Goal: Communication & Community: Answer question/provide support

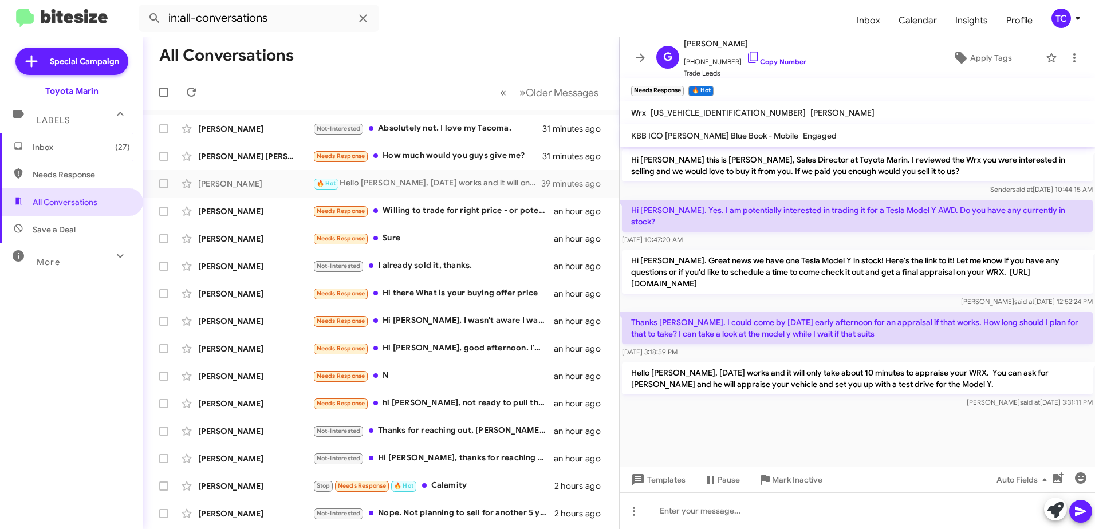
click at [725, 423] on div at bounding box center [857, 418] width 475 height 14
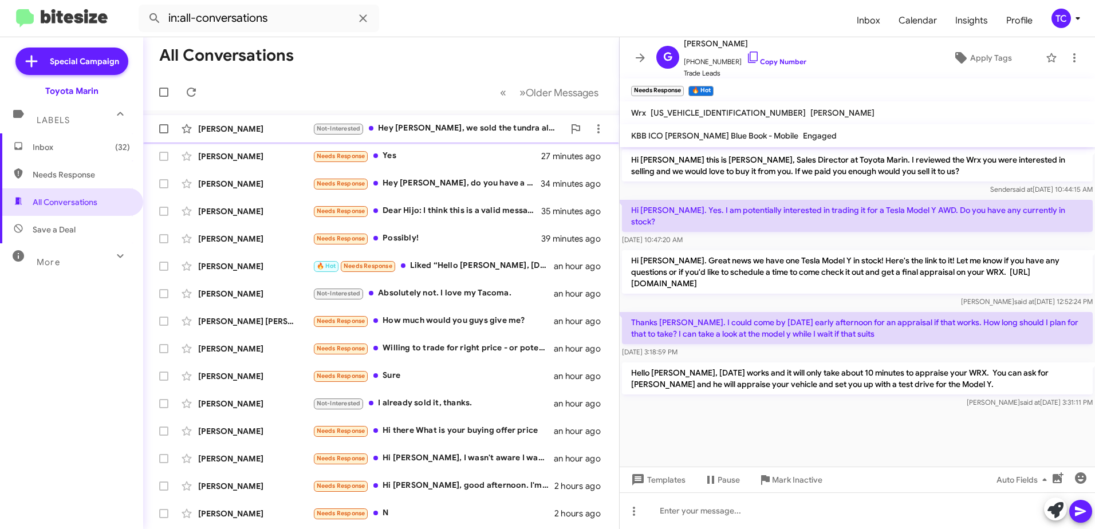
click at [469, 130] on div "Not-Interested Hey [PERSON_NAME], we sold the tundra already and have two lease…" at bounding box center [438, 128] width 251 height 13
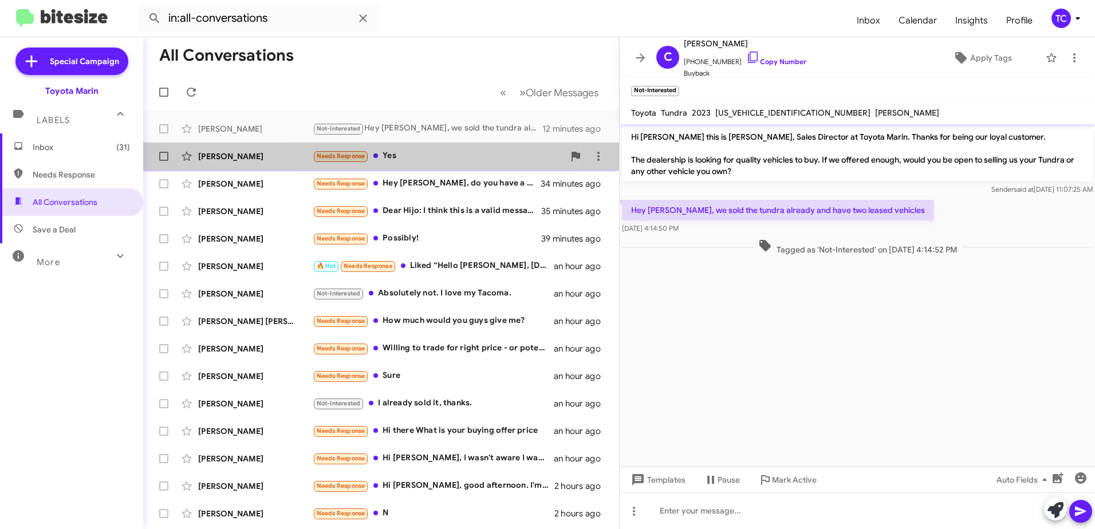
click at [441, 154] on div "Needs Response Yes" at bounding box center [438, 156] width 251 height 13
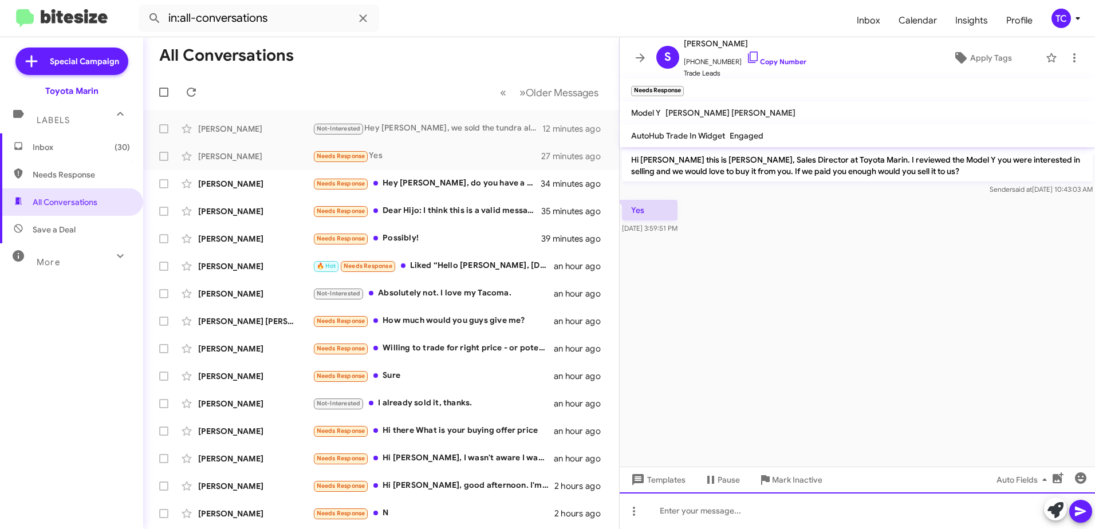
click at [735, 512] on div at bounding box center [857, 511] width 475 height 37
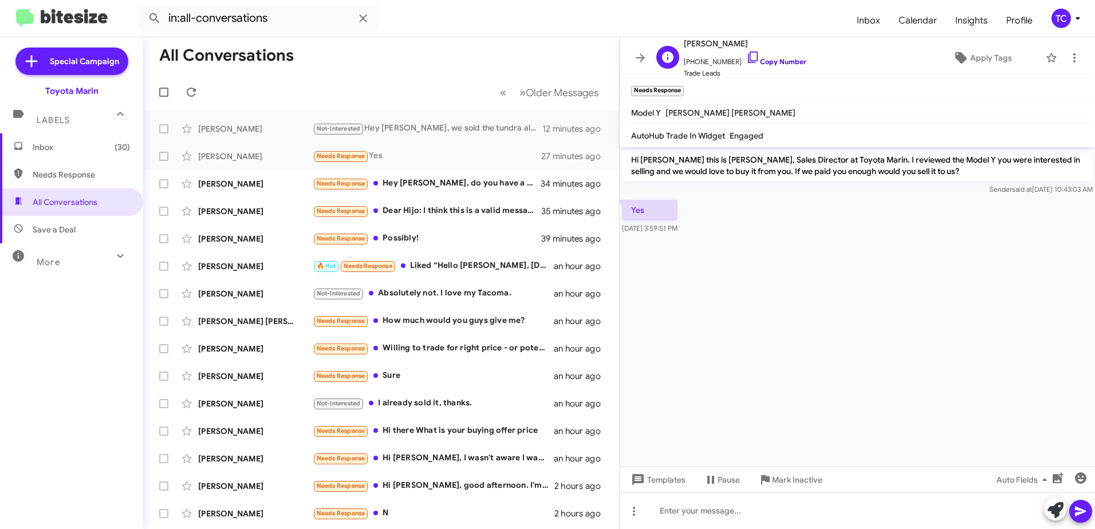
click at [748, 56] on icon at bounding box center [753, 57] width 10 height 11
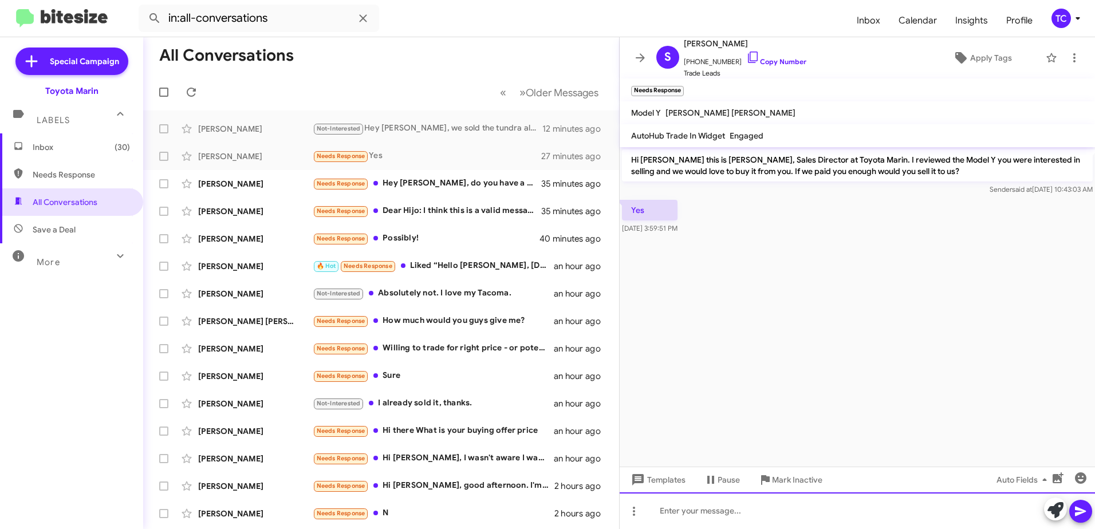
click at [718, 506] on div at bounding box center [857, 511] width 475 height 37
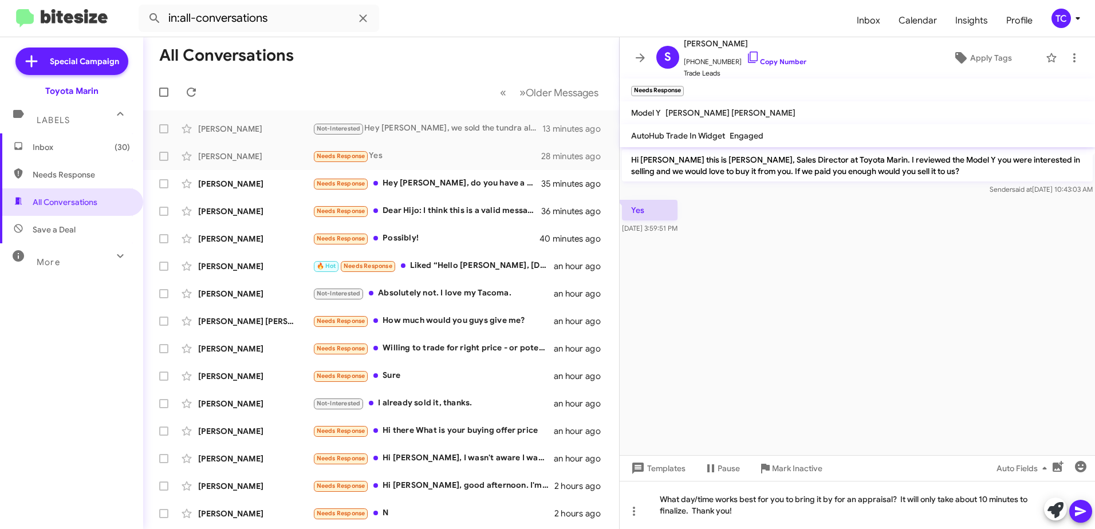
click at [1077, 512] on icon at bounding box center [1081, 512] width 14 height 14
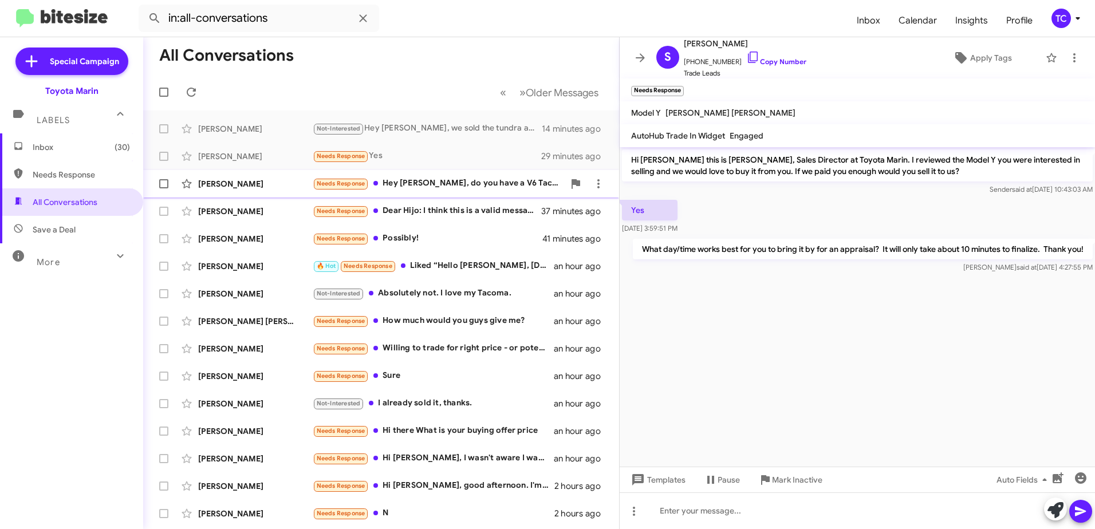
click at [477, 177] on div "Needs Response Hey [PERSON_NAME], do you have a V6 Tacoma with a 6 foot bed? Th…" at bounding box center [438, 183] width 251 height 13
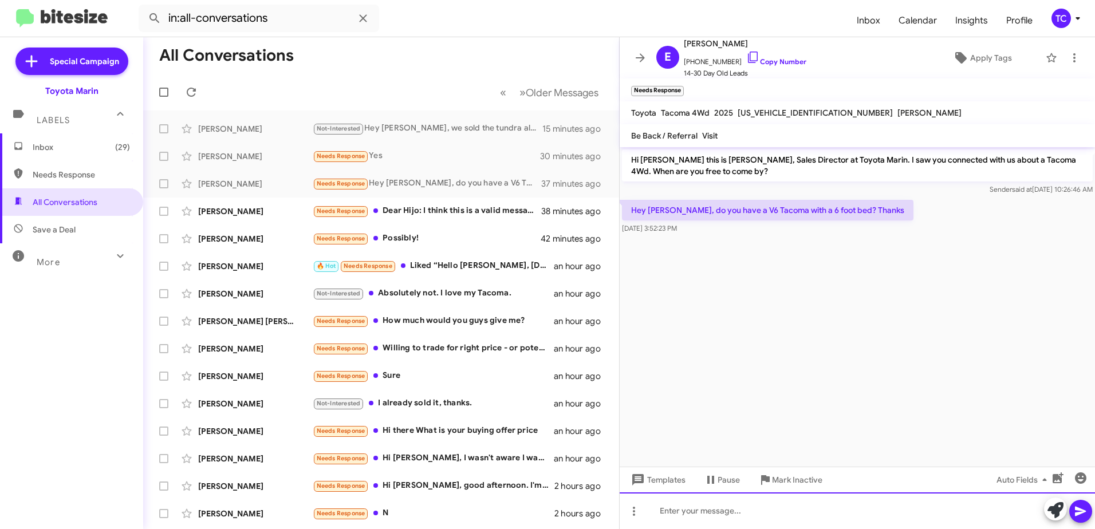
click at [717, 510] on div at bounding box center [857, 511] width 475 height 37
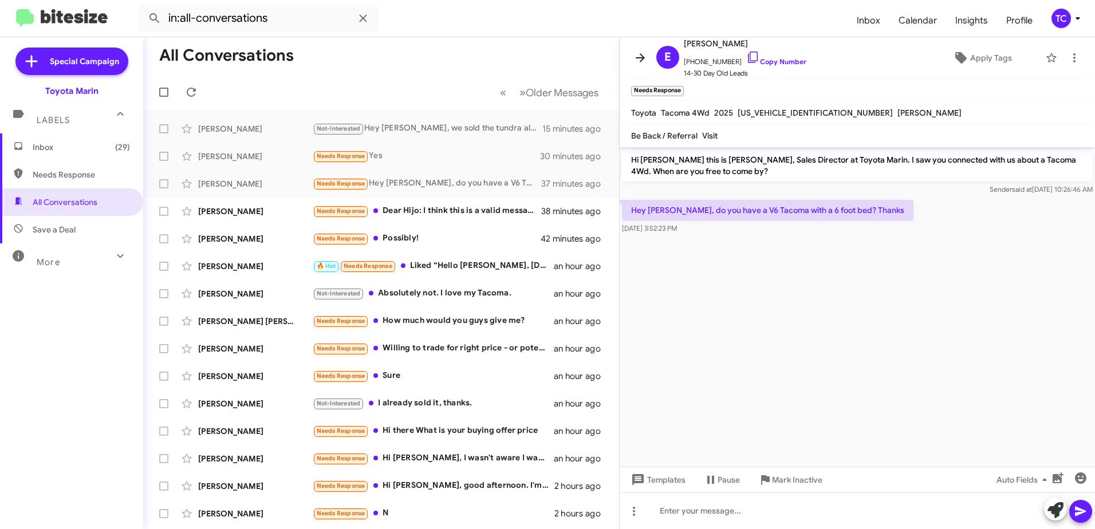
click at [639, 55] on icon at bounding box center [641, 58] width 14 height 14
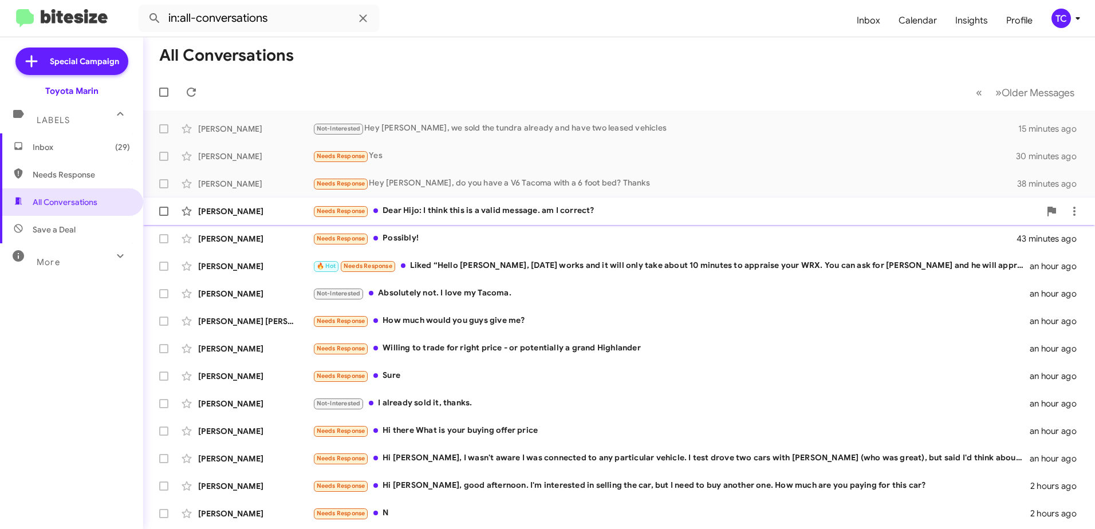
click at [555, 209] on div "Needs Response Dear Hijo: I think this is a valid message. am I correct?" at bounding box center [676, 210] width 727 height 13
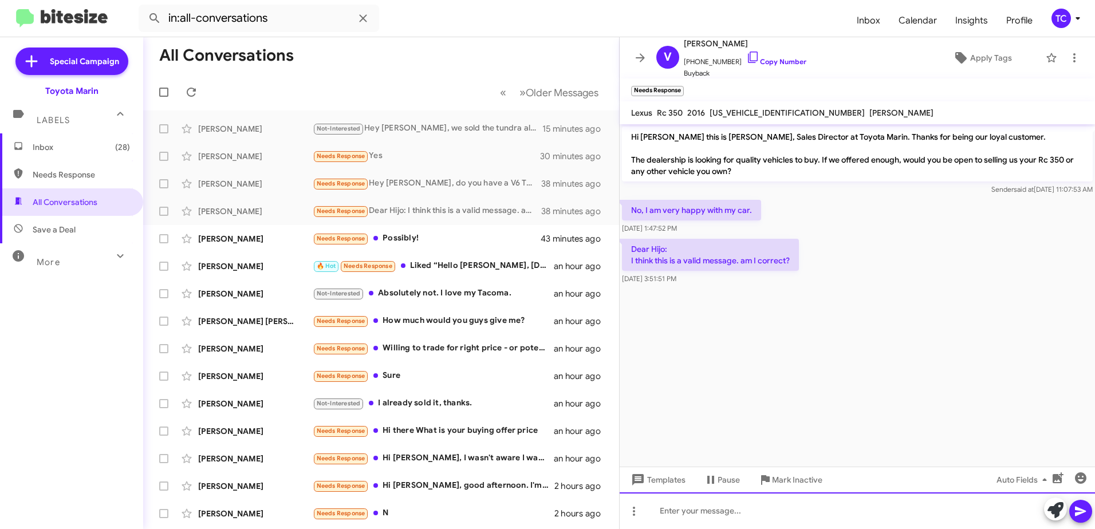
click at [741, 514] on div at bounding box center [857, 511] width 475 height 37
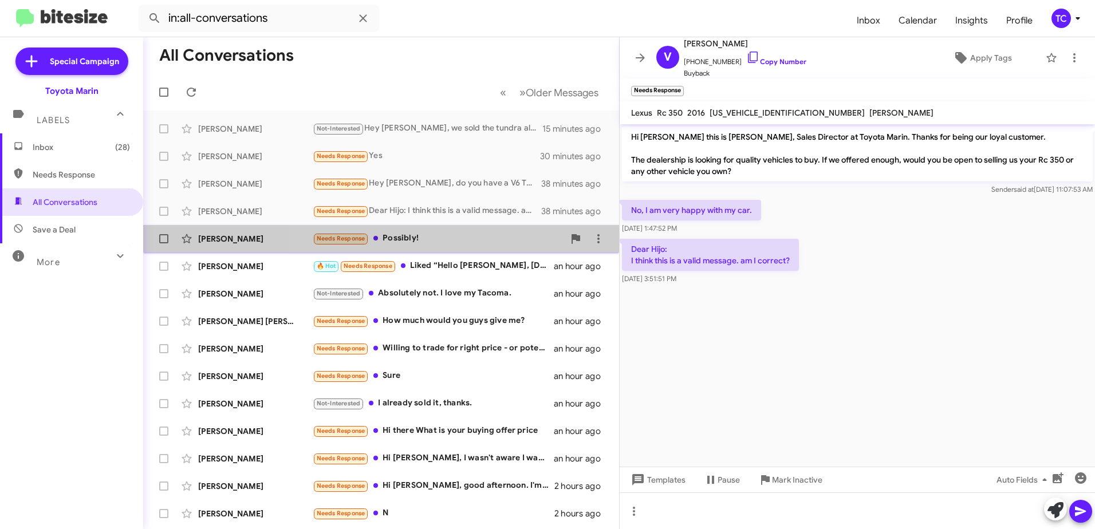
click at [461, 240] on div "Needs Response Possibly!" at bounding box center [438, 238] width 251 height 13
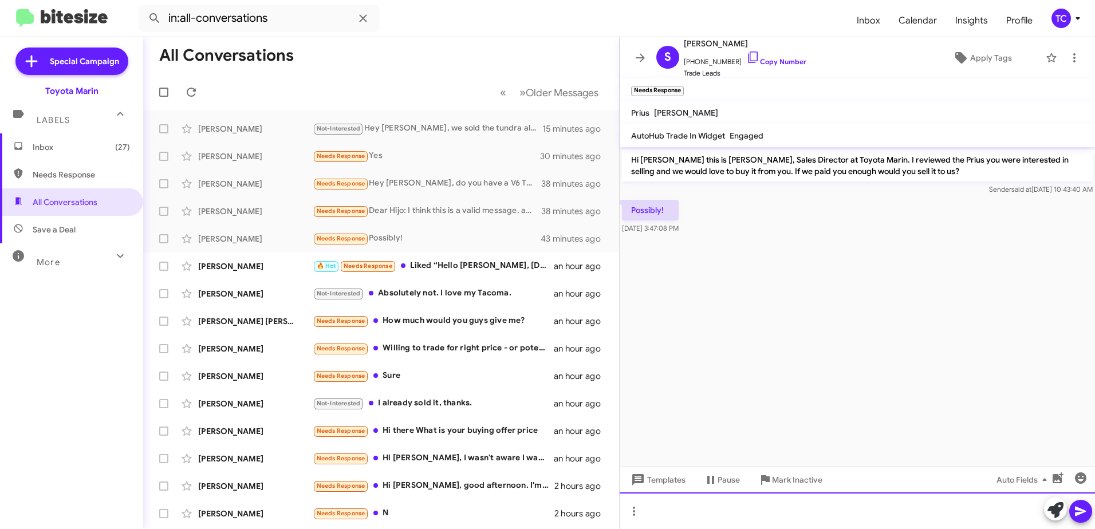
click at [746, 505] on div at bounding box center [857, 511] width 475 height 37
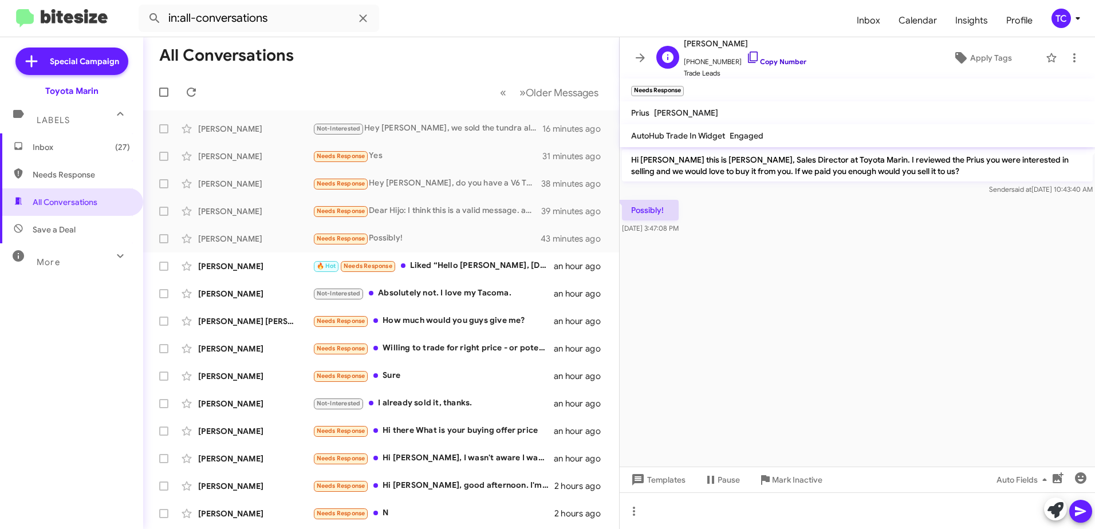
click at [746, 54] on icon at bounding box center [753, 57] width 14 height 14
drag, startPoint x: 704, startPoint y: 221, endPoint x: 641, endPoint y: 199, distance: 66.5
click at [641, 199] on div "Possibly! [DATE] 3:47:08 PM" at bounding box center [857, 217] width 475 height 39
drag, startPoint x: 641, startPoint y: 199, endPoint x: 725, endPoint y: 212, distance: 85.1
click at [742, 214] on div "Possibly! [DATE] 3:47:08 PM" at bounding box center [857, 217] width 475 height 39
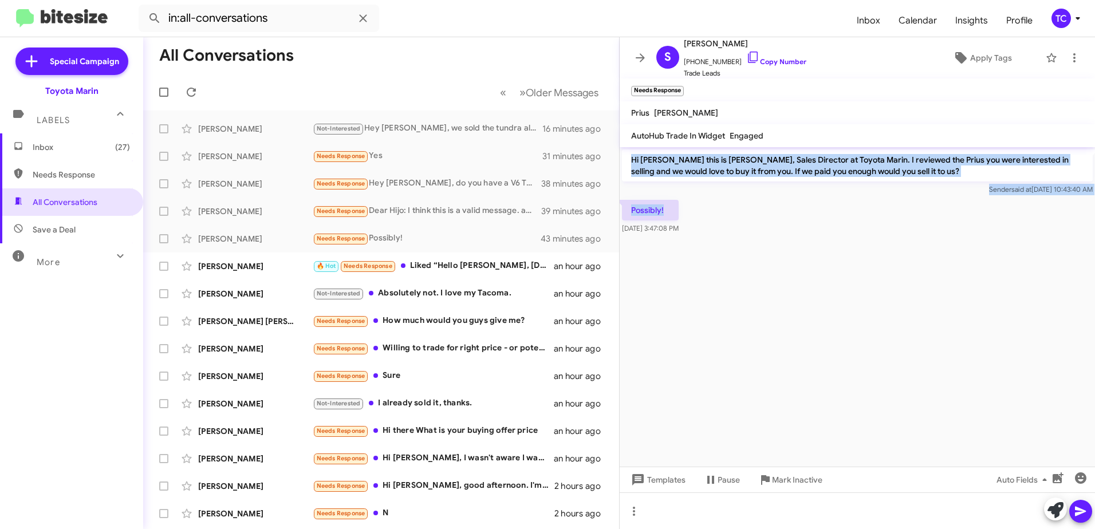
drag, startPoint x: 672, startPoint y: 209, endPoint x: 623, endPoint y: 164, distance: 66.9
click at [623, 164] on div "Hi [PERSON_NAME] this is [PERSON_NAME], Sales Director at Toyota Marin. I revie…" at bounding box center [857, 191] width 475 height 89
drag, startPoint x: 623, startPoint y: 164, endPoint x: 646, endPoint y: 164, distance: 22.9
copy div "Hi [PERSON_NAME] this is [PERSON_NAME], Sales Director at Toyota Marin. I revie…"
click at [643, 58] on icon at bounding box center [640, 57] width 9 height 9
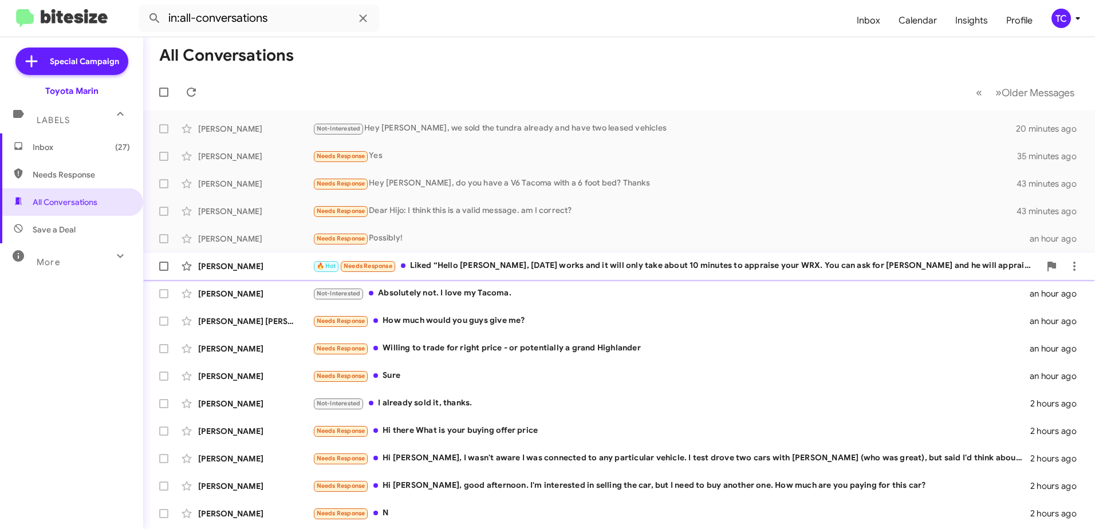
click at [528, 263] on div "🔥 Hot Needs Response Liked “Hello [PERSON_NAME], [DATE] works and it will only …" at bounding box center [676, 265] width 727 height 13
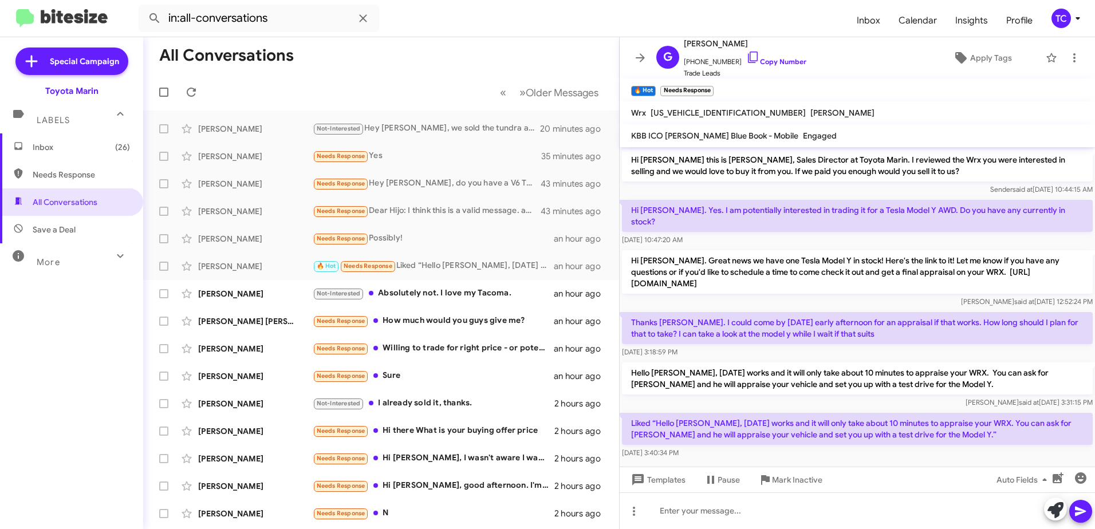
scroll to position [11, 0]
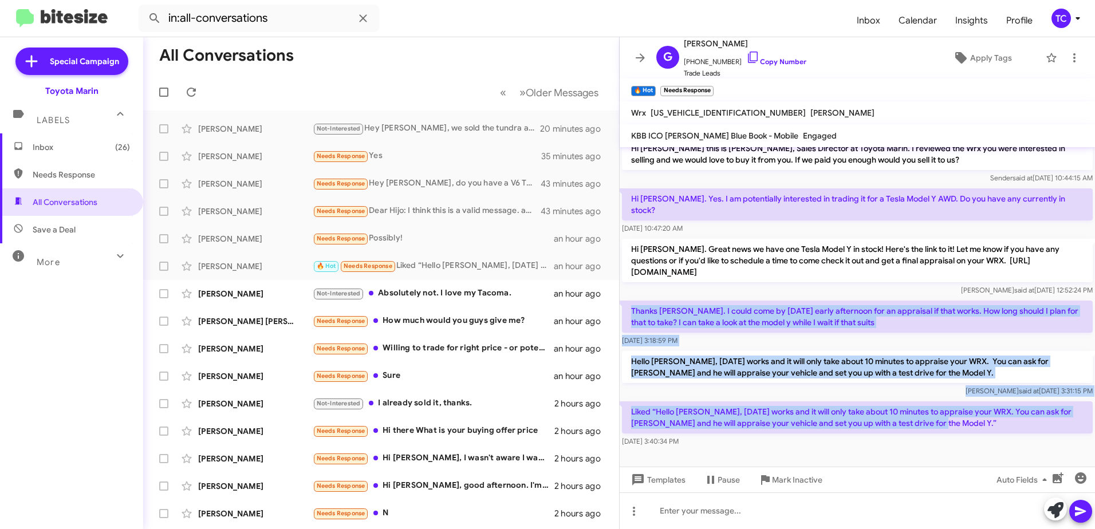
drag, startPoint x: 942, startPoint y: 430, endPoint x: 621, endPoint y: 312, distance: 341.6
click at [621, 312] on div "Hi [PERSON_NAME] this is [PERSON_NAME], Sales Director at Toyota Marin. I revie…" at bounding box center [857, 293] width 475 height 314
copy div "Thanks [PERSON_NAME]. I could come by [DATE] early afternoon for an appraisal i…"
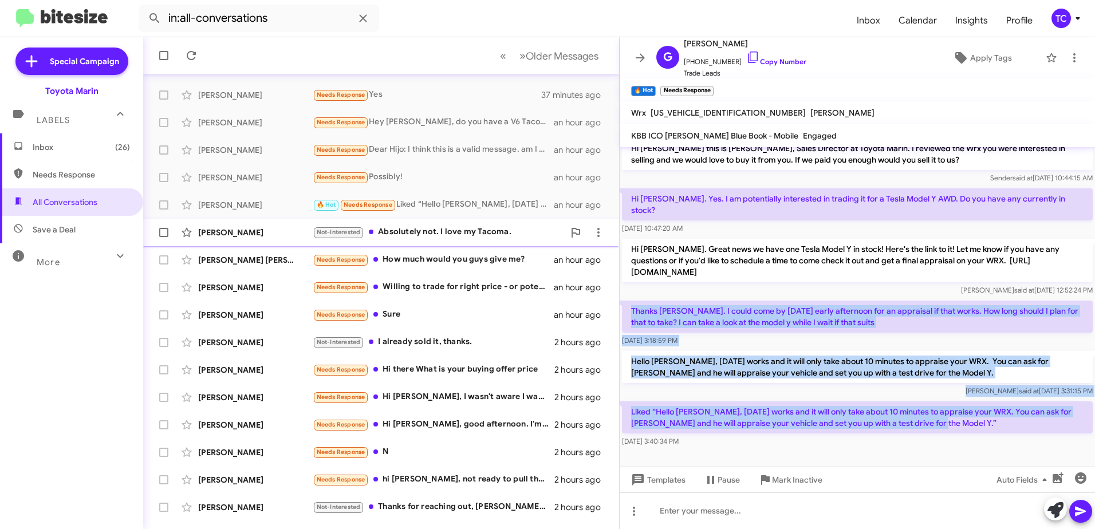
scroll to position [136, 0]
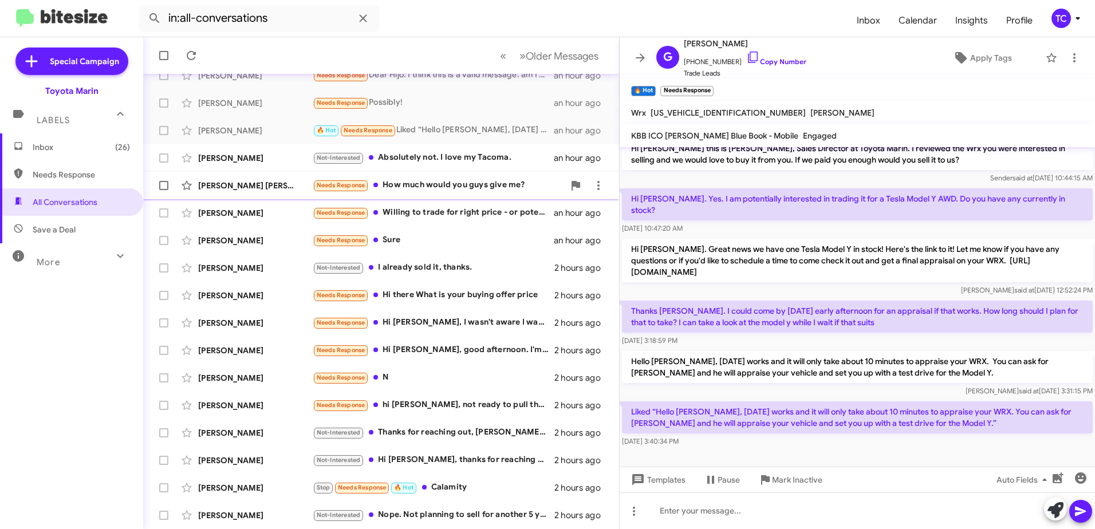
click at [459, 180] on div "Needs Response How much would you guys give me?" at bounding box center [438, 185] width 251 height 13
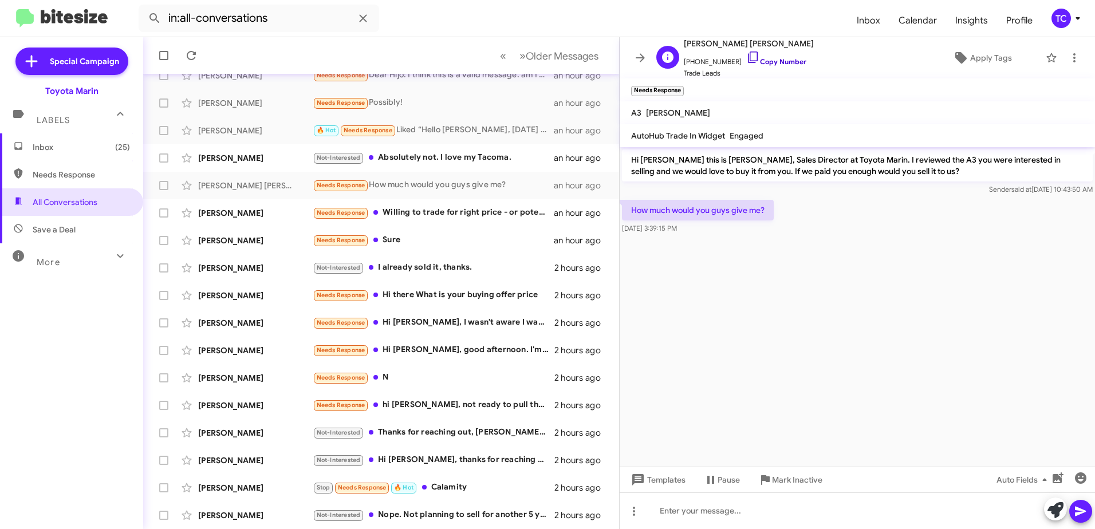
click at [748, 52] on icon at bounding box center [753, 57] width 10 height 11
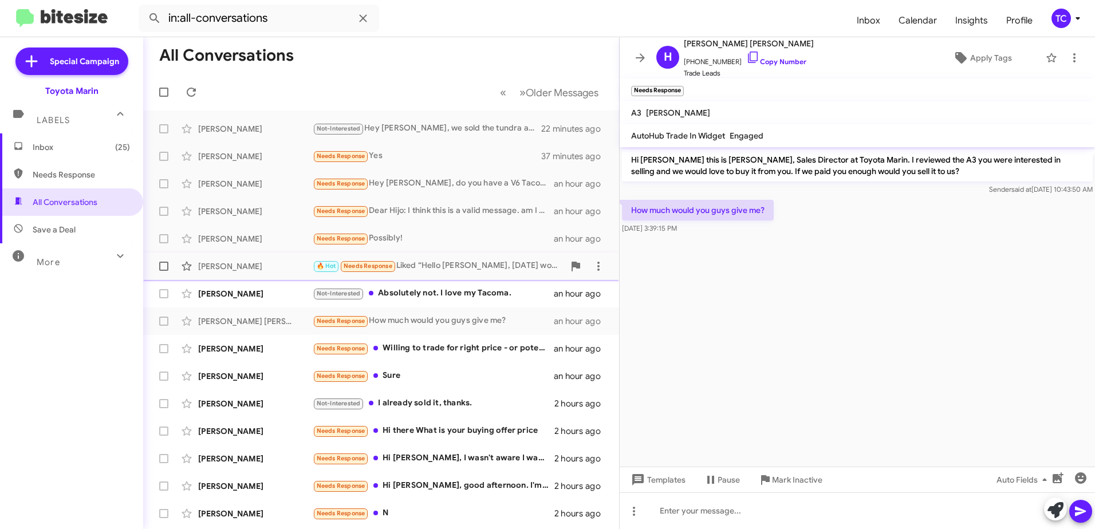
click at [444, 263] on div "🔥 Hot Needs Response Liked “Hello [PERSON_NAME], [DATE] works and it will only …" at bounding box center [438, 265] width 251 height 13
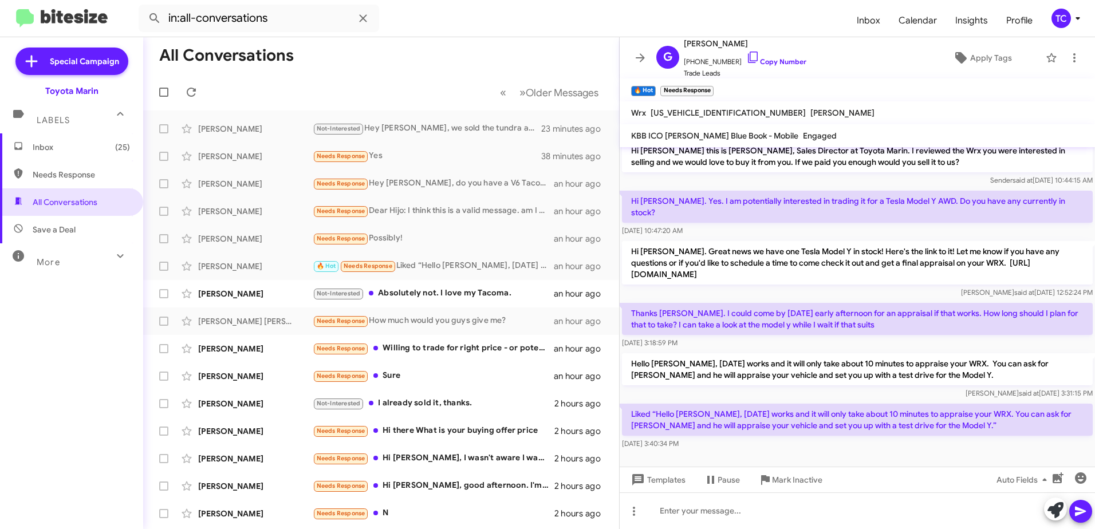
scroll to position [11, 0]
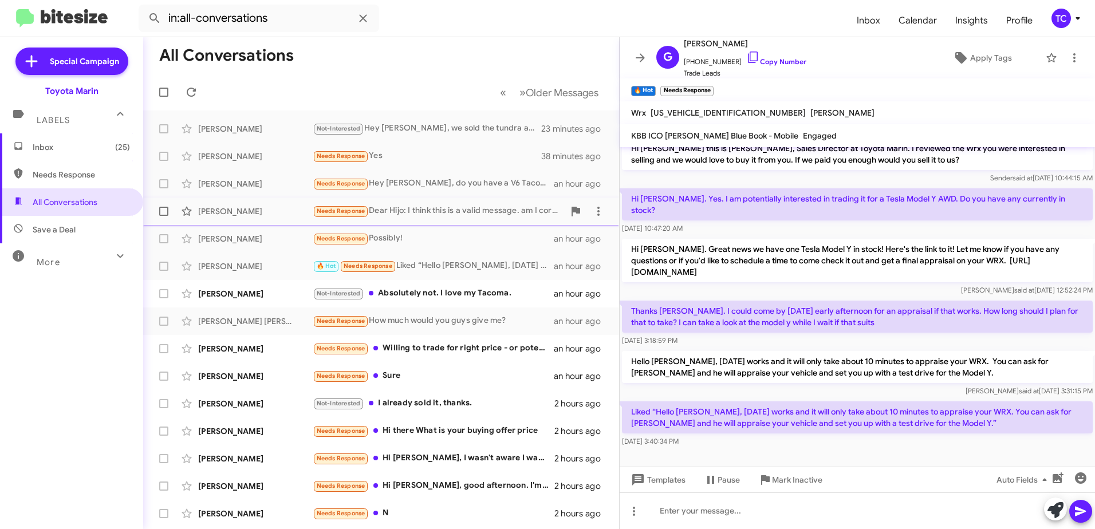
click at [420, 213] on div "Needs Response Dear Hijo: I think this is a valid message. am I correct?" at bounding box center [438, 210] width 251 height 13
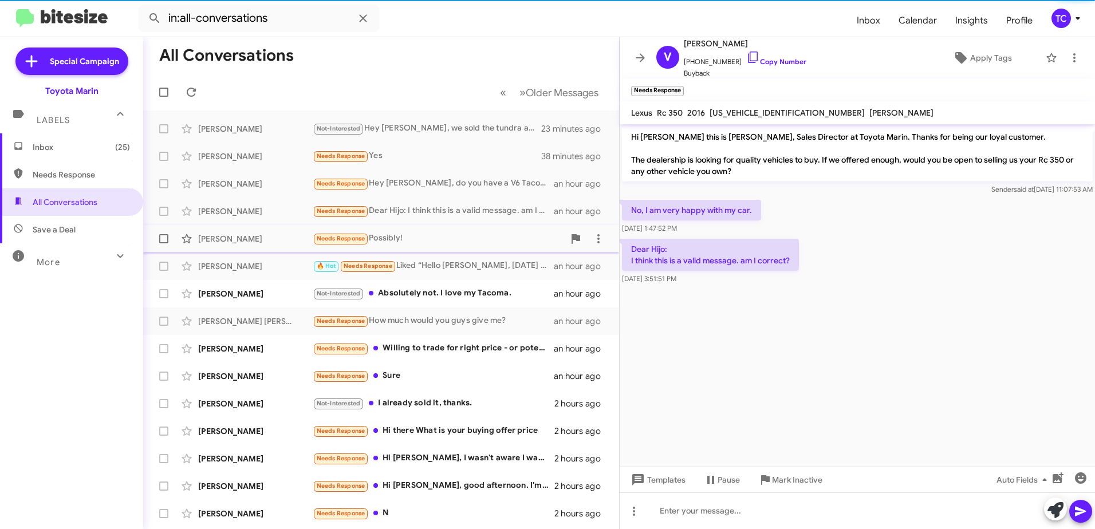
click at [406, 237] on div "Needs Response Possibly!" at bounding box center [438, 238] width 251 height 13
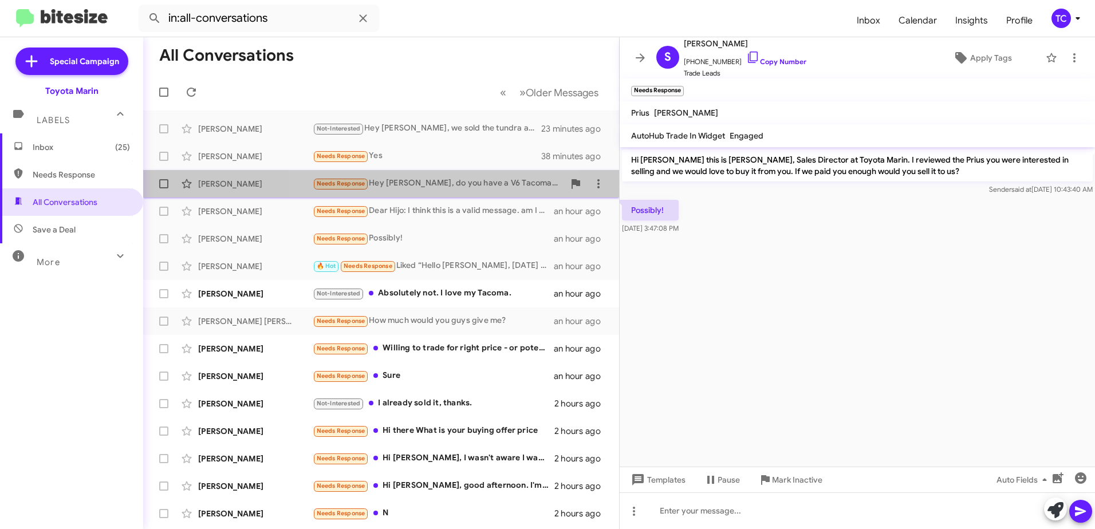
click at [432, 184] on div "Needs Response Hey [PERSON_NAME], do you have a V6 Tacoma with a 6 foot bed? Th…" at bounding box center [438, 183] width 251 height 13
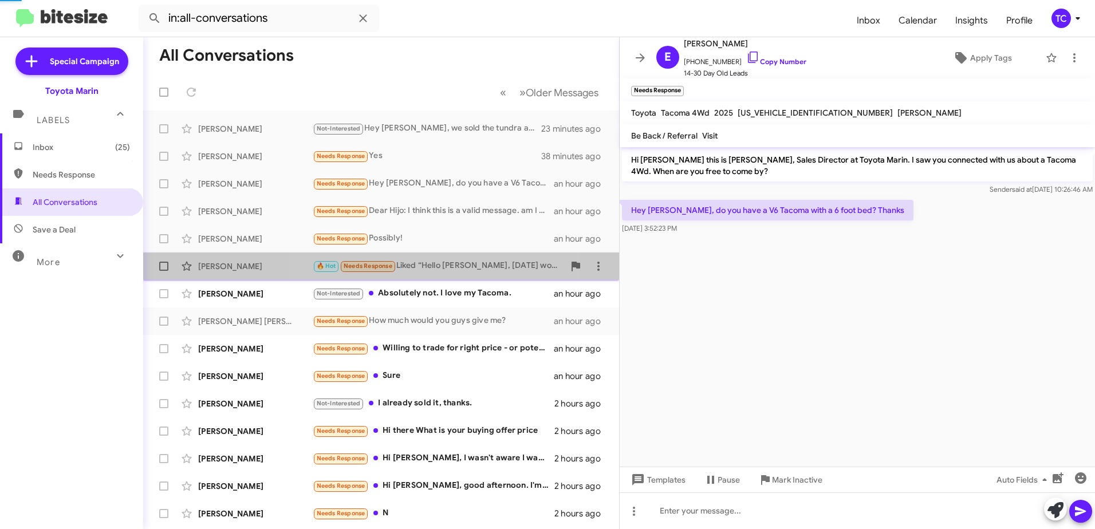
click at [443, 263] on div "🔥 Hot Needs Response Liked “Hello [PERSON_NAME], [DATE] works and it will only …" at bounding box center [438, 265] width 251 height 13
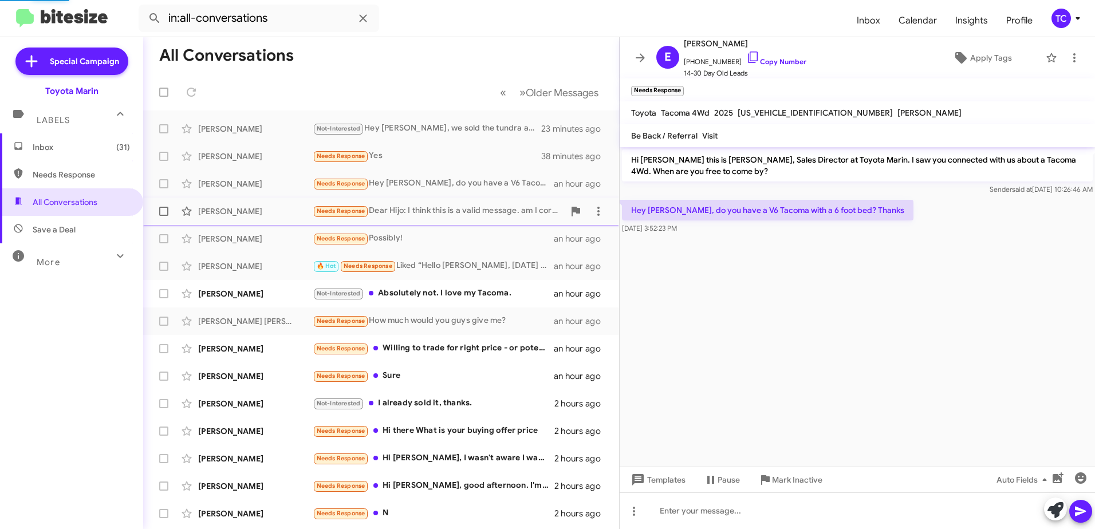
scroll to position [11, 0]
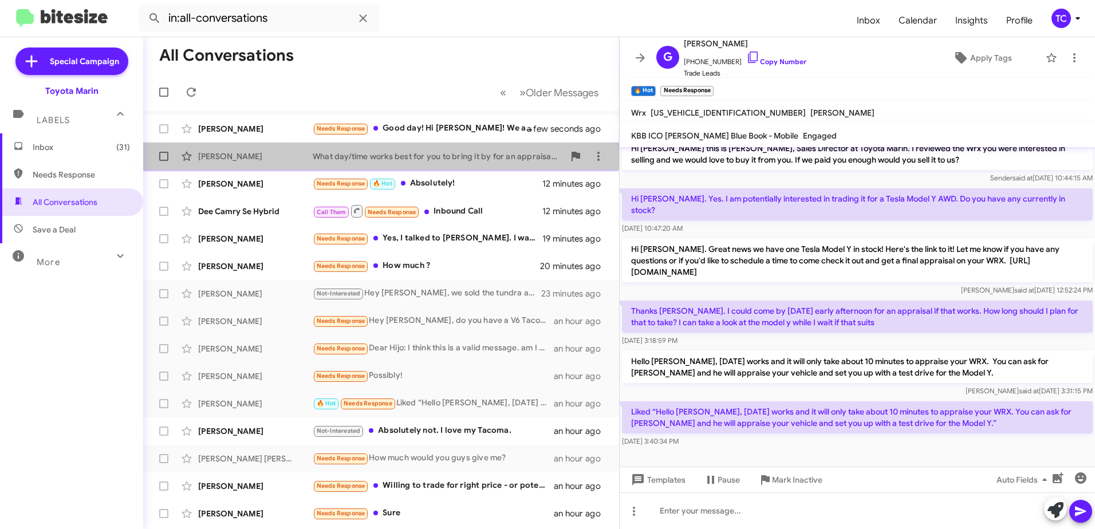
click at [442, 156] on div "What day/time works best for you to bring it by for an appraisal? It will only …" at bounding box center [438, 156] width 251 height 11
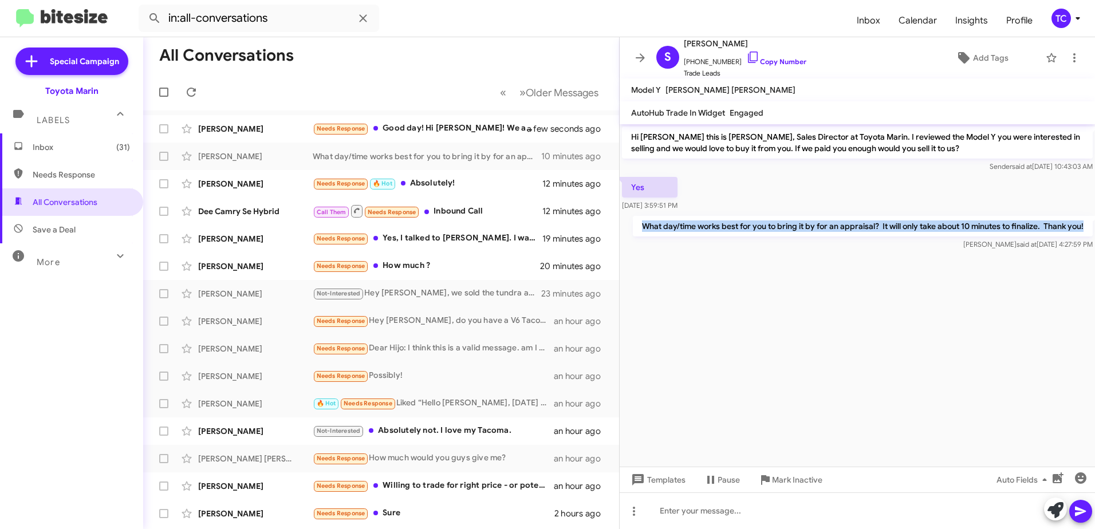
drag, startPoint x: 1090, startPoint y: 227, endPoint x: 632, endPoint y: 222, distance: 458.3
click at [633, 222] on p "What day/time works best for you to bring it by for an appraisal? It will only …" at bounding box center [863, 226] width 460 height 21
drag, startPoint x: 632, startPoint y: 222, endPoint x: 648, endPoint y: 227, distance: 17.4
copy p "What day/time works best for you to bring it by for an appraisal? It will only …"
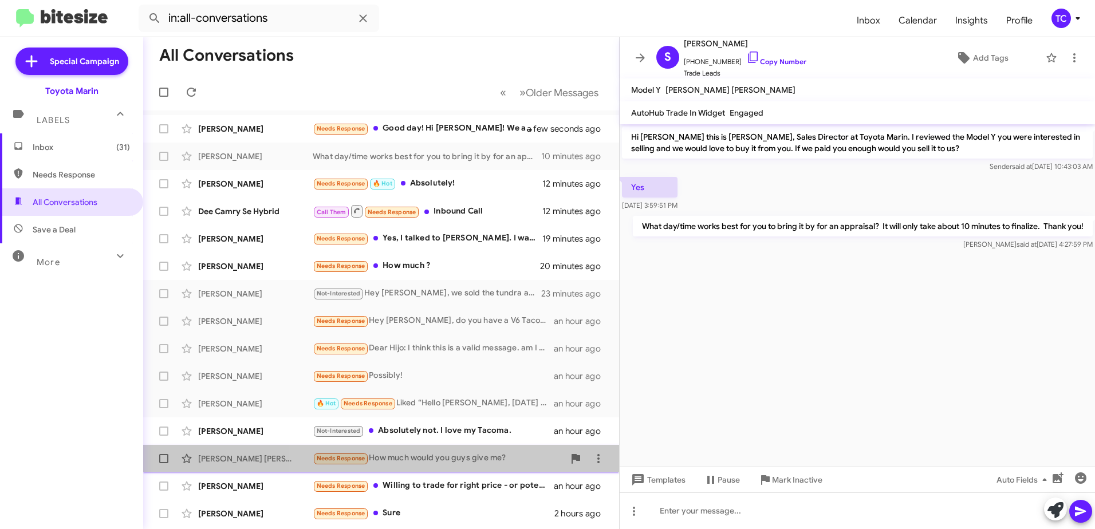
click at [431, 457] on div "Needs Response How much would you guys give me?" at bounding box center [438, 458] width 251 height 13
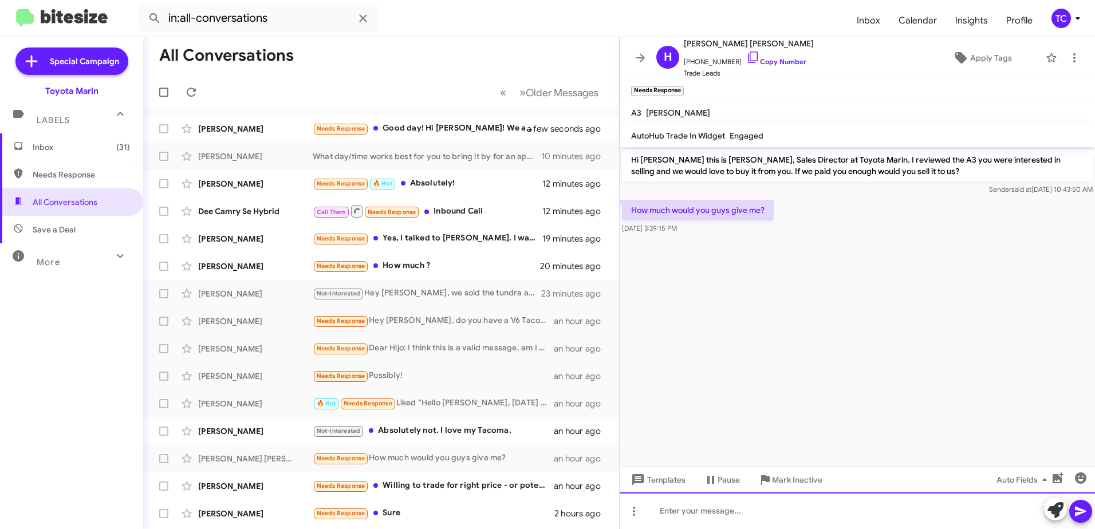
click at [696, 506] on div at bounding box center [857, 511] width 475 height 37
paste div
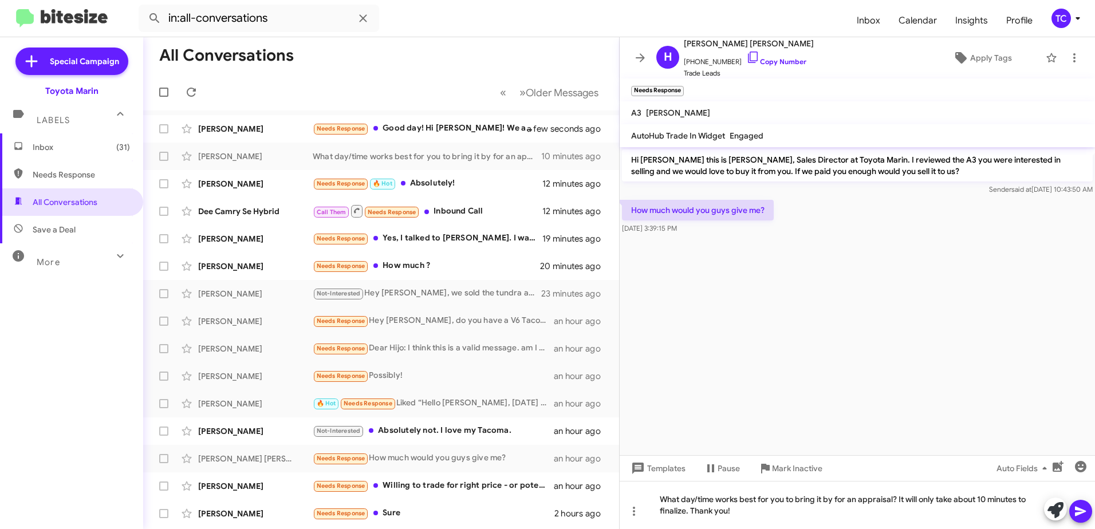
click at [1077, 512] on icon at bounding box center [1081, 512] width 14 height 14
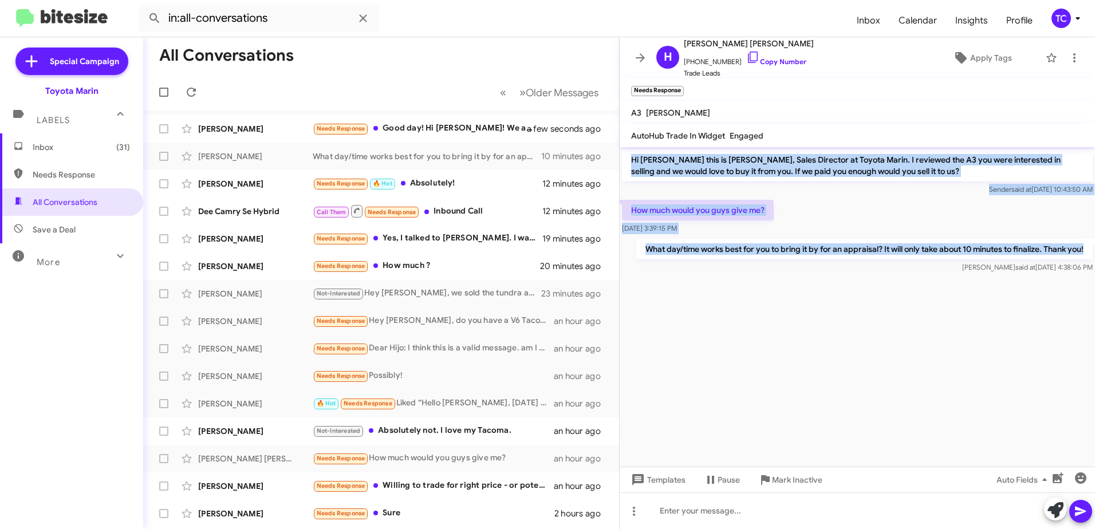
drag, startPoint x: 1090, startPoint y: 250, endPoint x: 631, endPoint y: 158, distance: 468.4
click at [631, 158] on div "Hi [PERSON_NAME] this is [PERSON_NAME], Sales Director at Toyota Marin. I revie…" at bounding box center [857, 211] width 475 height 128
drag, startPoint x: 631, startPoint y: 158, endPoint x: 652, endPoint y: 166, distance: 23.2
copy div "Hi [PERSON_NAME] this is [PERSON_NAME], Sales Director at Toyota Marin. I revie…"
